Goal: Find specific page/section: Find specific page/section

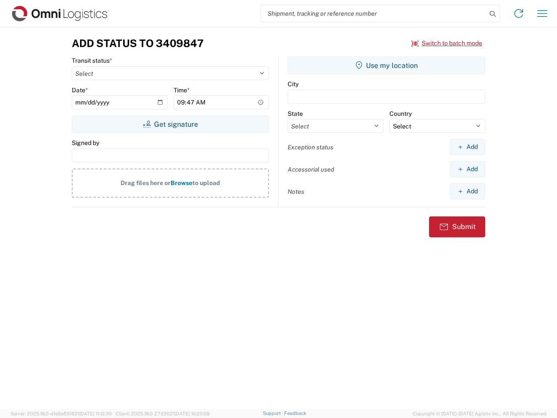
click at [374, 13] on input "search" at bounding box center [373, 13] width 225 height 17
click at [493, 14] on icon at bounding box center [493, 14] width 12 height 12
click at [519, 13] on icon at bounding box center [519, 14] width 14 height 14
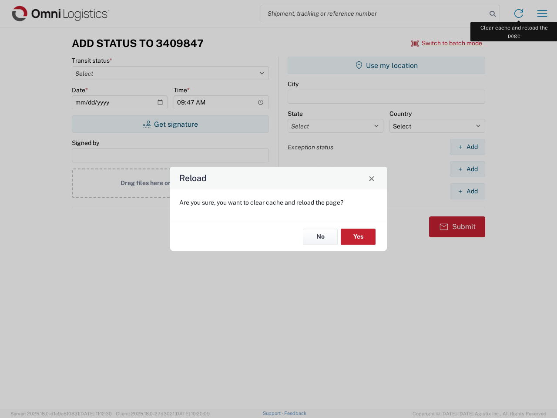
click at [542, 13] on div "Reload Are you sure, you want to clear cache and reload the page? No Yes" at bounding box center [278, 209] width 557 height 418
click at [447, 43] on div "Reload Are you sure, you want to clear cache and reload the page? No Yes" at bounding box center [278, 209] width 557 height 418
click at [170, 124] on div "Reload Are you sure, you want to clear cache and reload the page? No Yes" at bounding box center [278, 209] width 557 height 418
click at [386, 65] on div "Reload Are you sure, you want to clear cache and reload the page? No Yes" at bounding box center [278, 209] width 557 height 418
click at [467, 147] on div "Reload Are you sure, you want to clear cache and reload the page? No Yes" at bounding box center [278, 209] width 557 height 418
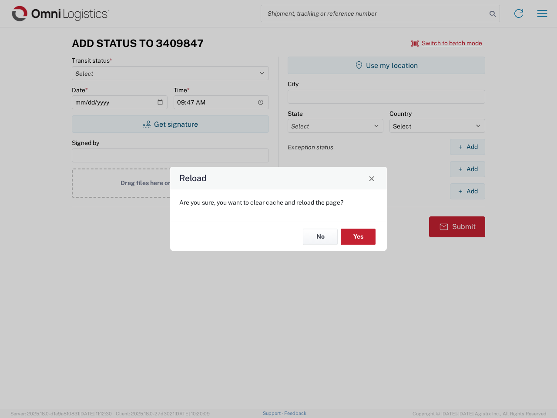
click at [467, 169] on div "Reload Are you sure, you want to clear cache and reload the page? No Yes" at bounding box center [278, 209] width 557 height 418
click at [467, 191] on div "Reload Are you sure, you want to clear cache and reload the page? No Yes" at bounding box center [278, 209] width 557 height 418
